Goal: Task Accomplishment & Management: Use online tool/utility

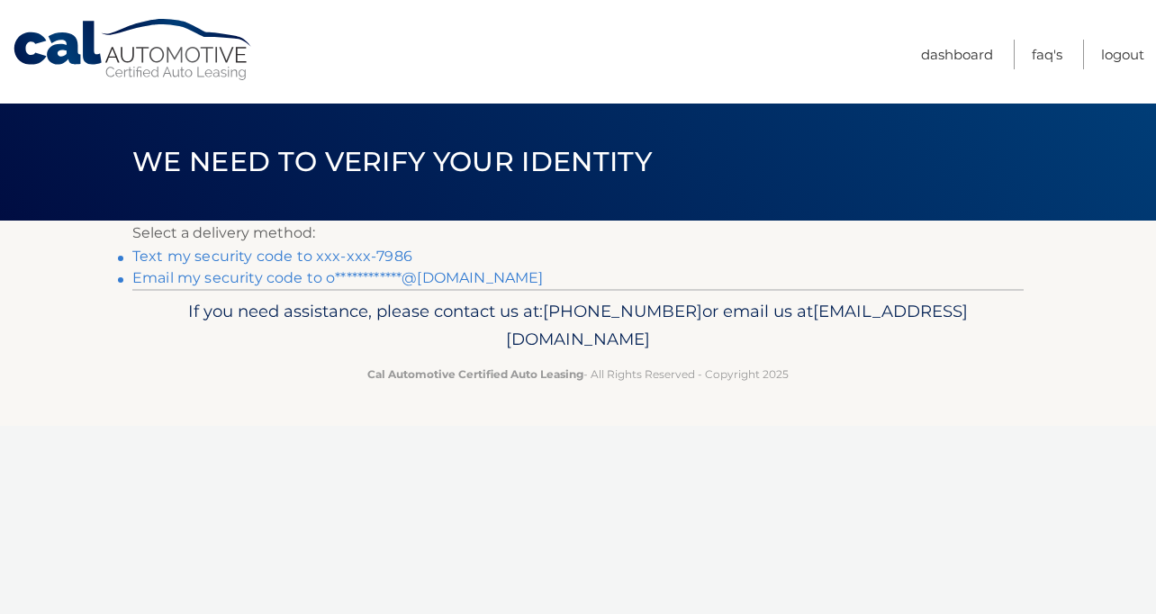
click at [278, 258] on link "Text my security code to xxx-xxx-7986" at bounding box center [272, 256] width 280 height 17
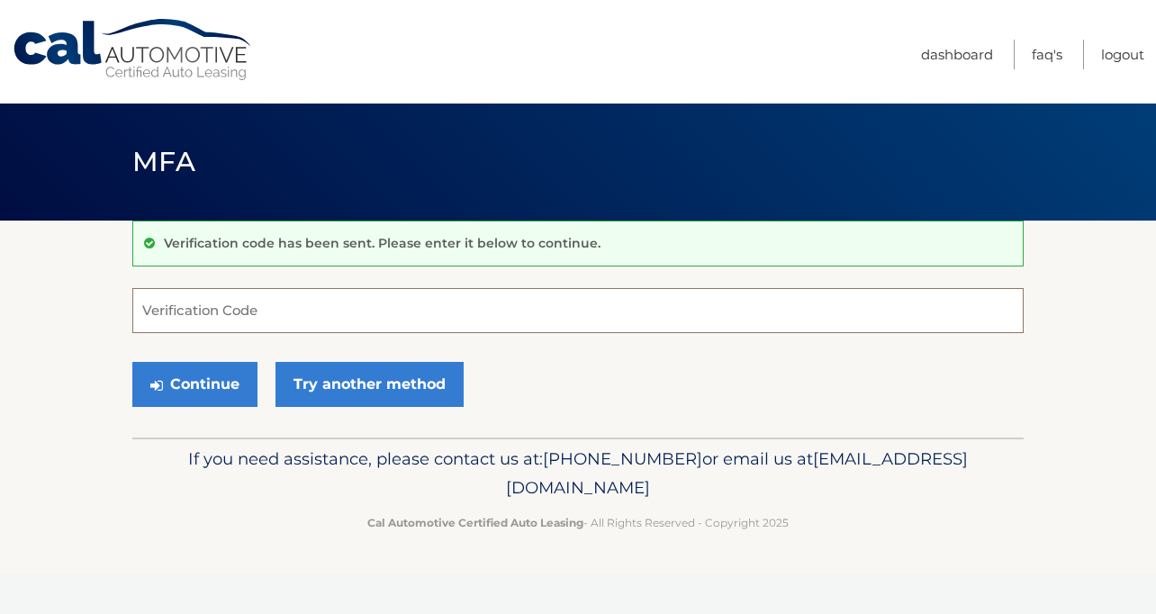
click at [228, 309] on input "Verification Code" at bounding box center [577, 310] width 891 height 45
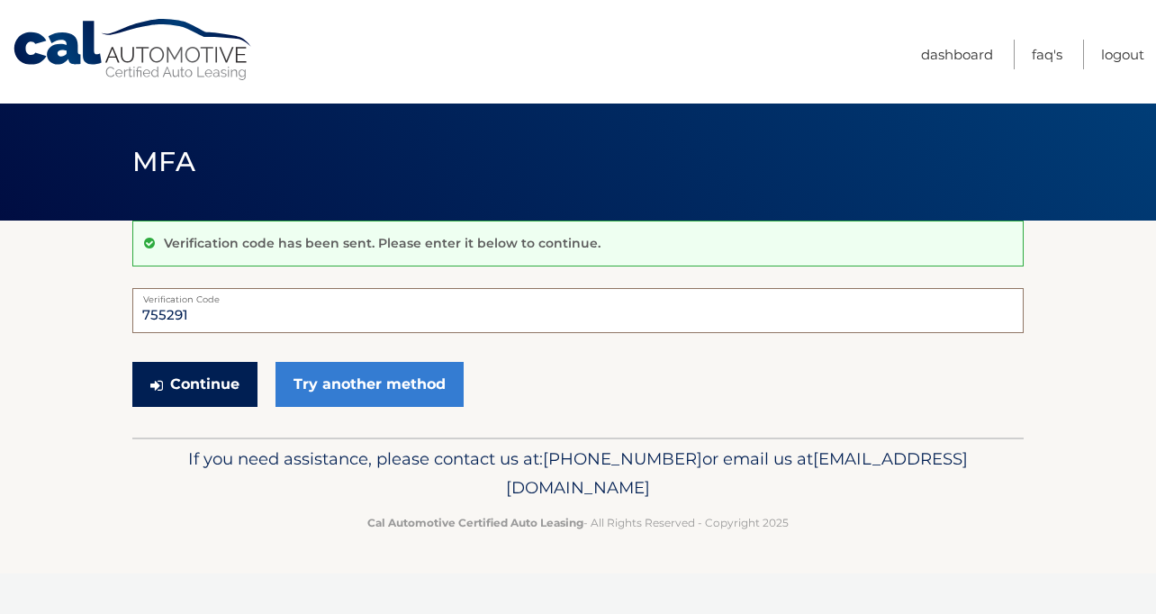
type input "755291"
click at [183, 374] on button "Continue" at bounding box center [194, 384] width 125 height 45
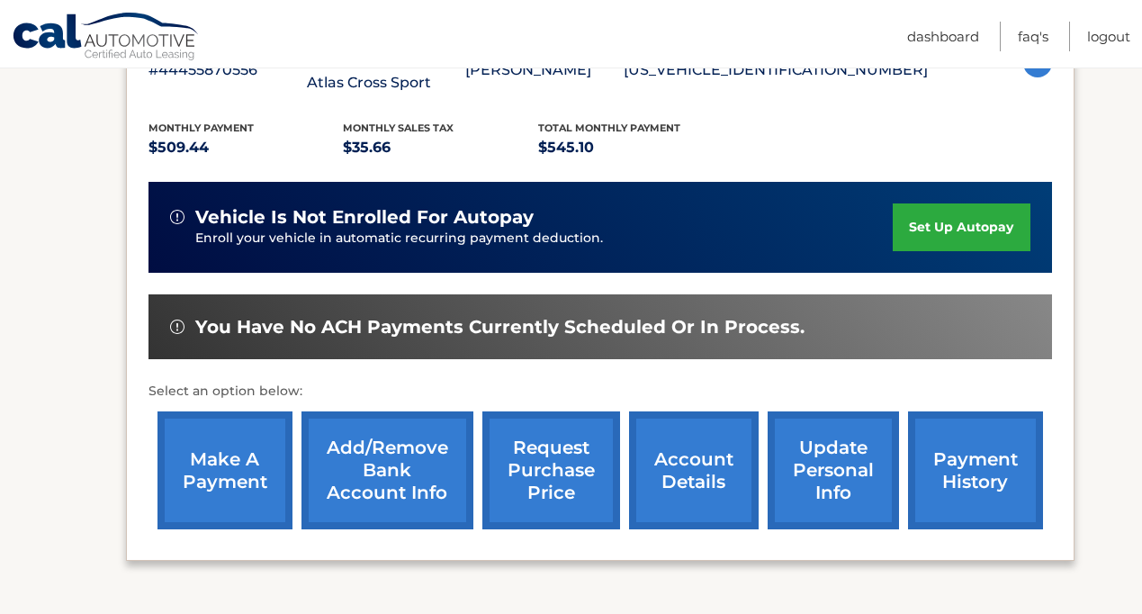
scroll to position [368, 0]
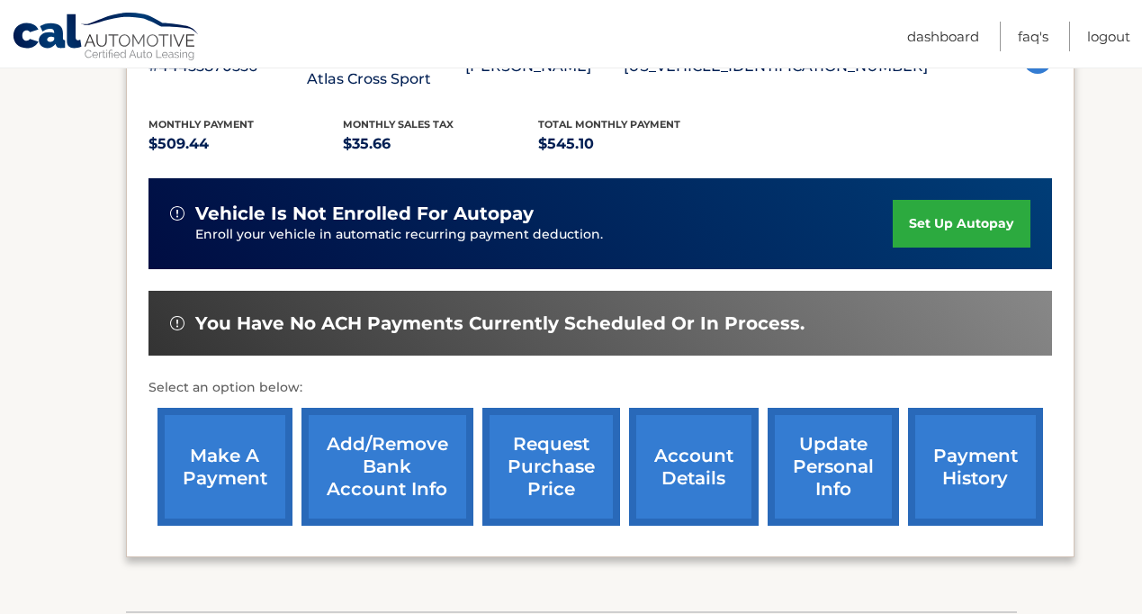
click at [215, 472] on link "make a payment" at bounding box center [225, 467] width 135 height 118
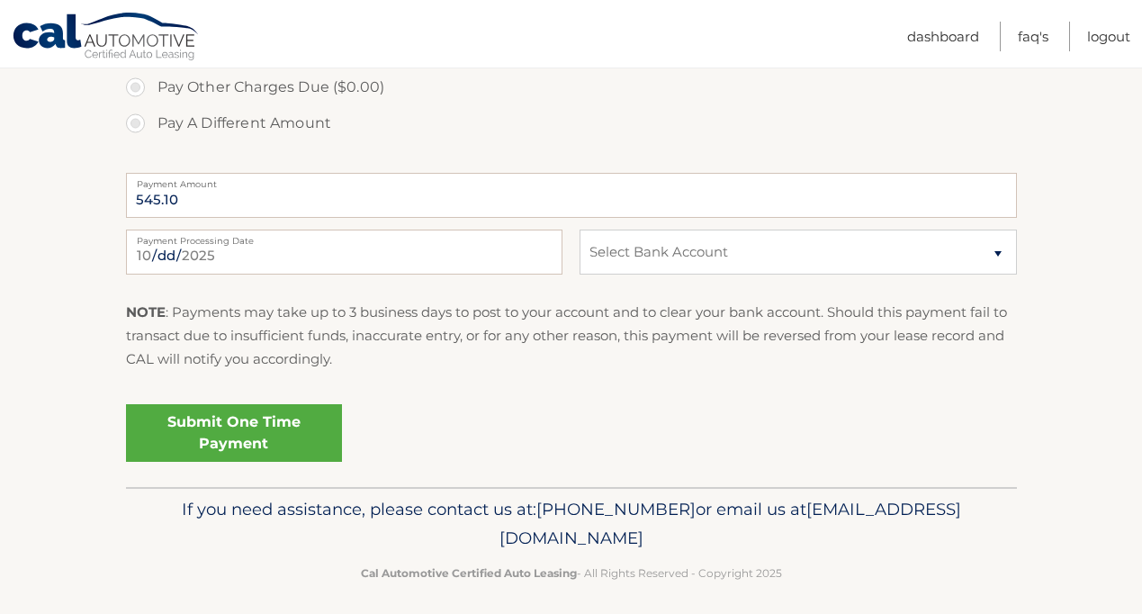
scroll to position [794, 0]
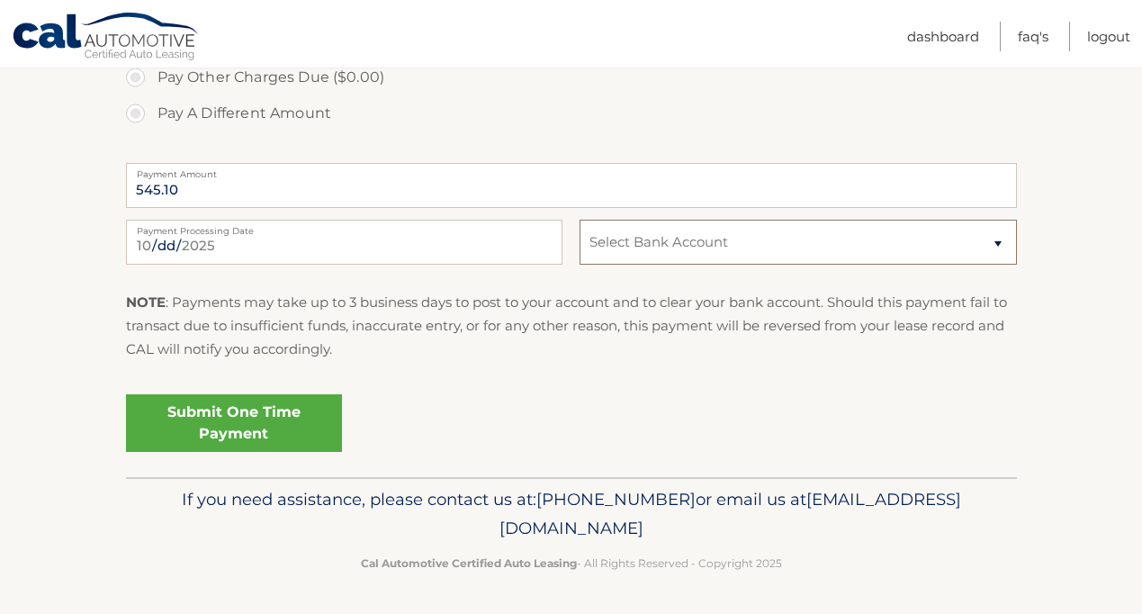
click at [641, 239] on select "Select Bank Account Checking CITIBANK *****4086 Checking CITIBANK *****3010" at bounding box center [798, 242] width 437 height 45
select select "ODdjN2M5NTQtZTkyYS00ZjgxLTk1NTAtNjQ5ZGFmNmRiNGNi"
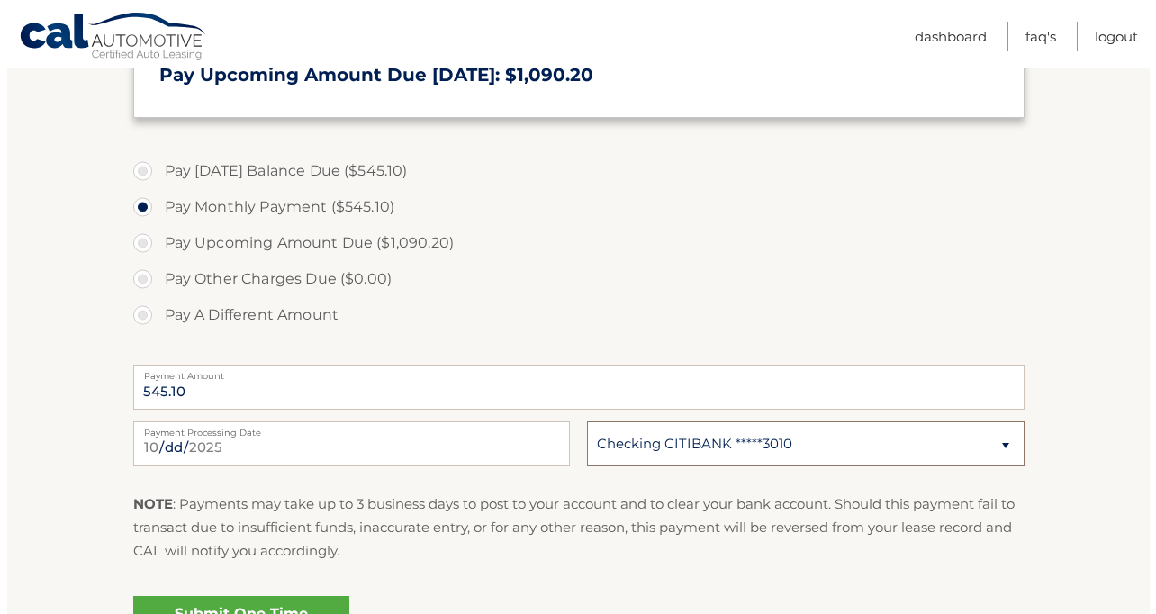
scroll to position [639, 0]
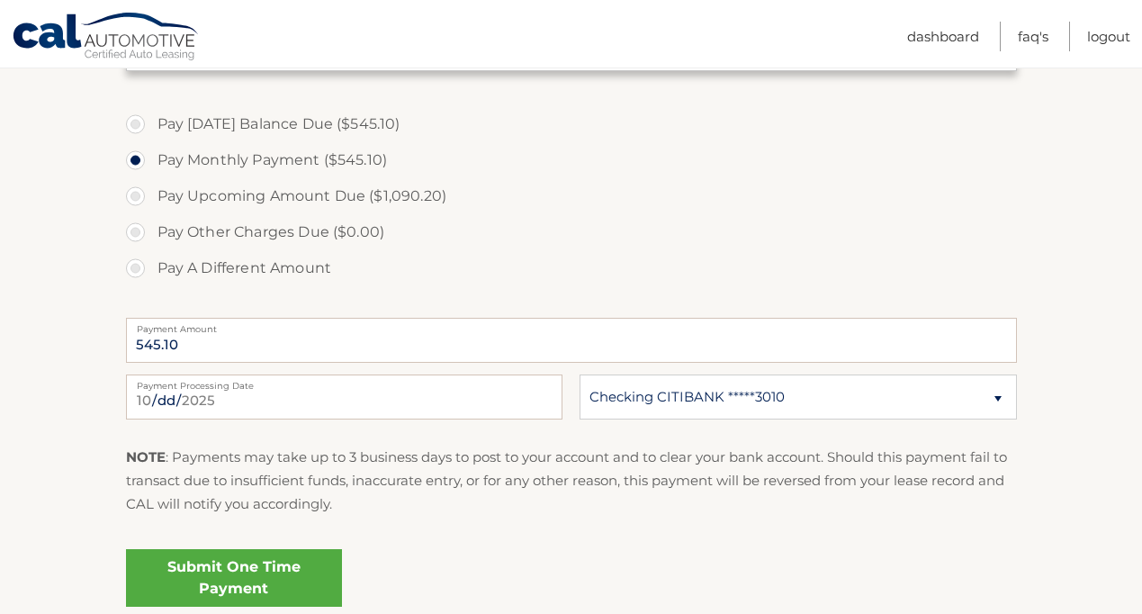
click at [285, 561] on link "Submit One Time Payment" at bounding box center [234, 578] width 216 height 58
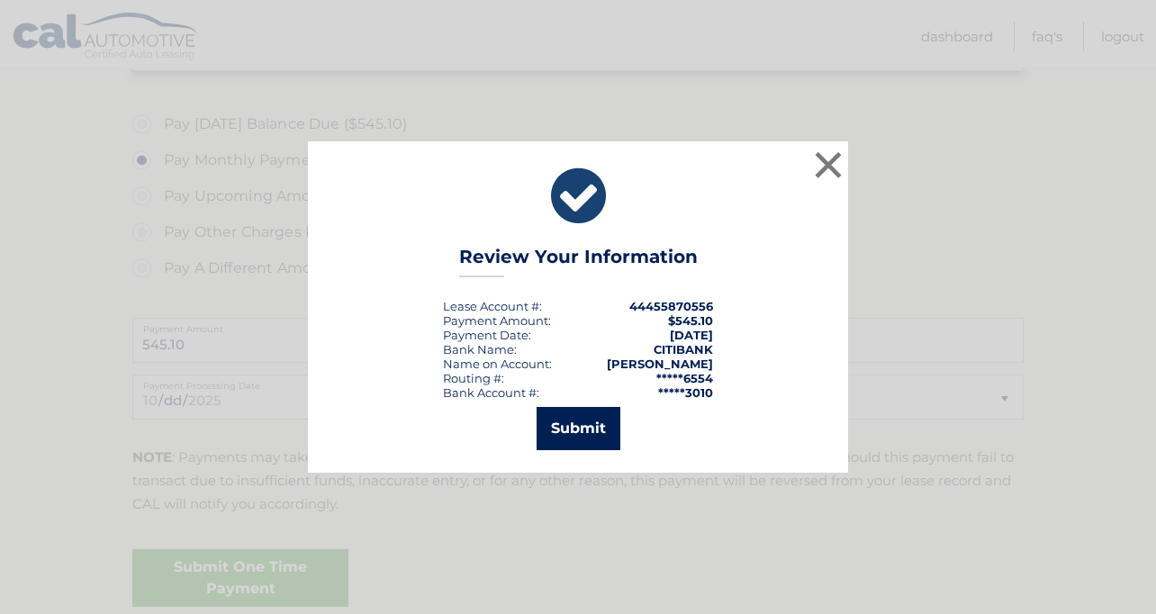
click at [575, 429] on button "Submit" at bounding box center [578, 428] width 84 height 43
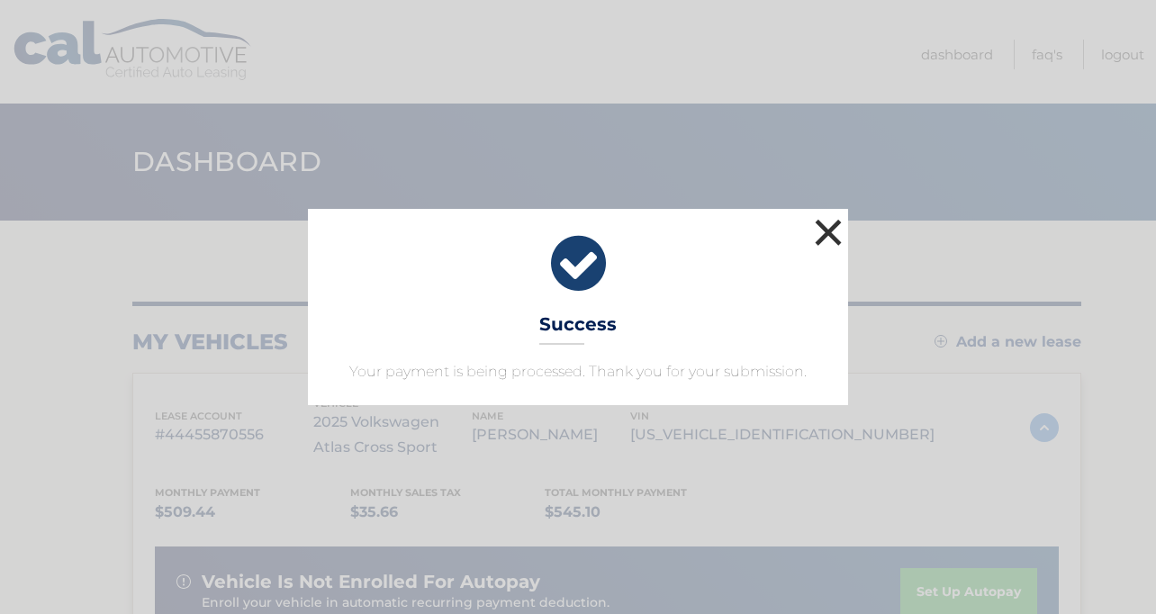
click at [830, 229] on button "×" at bounding box center [828, 232] width 36 height 36
